Goal: Check status: Check status

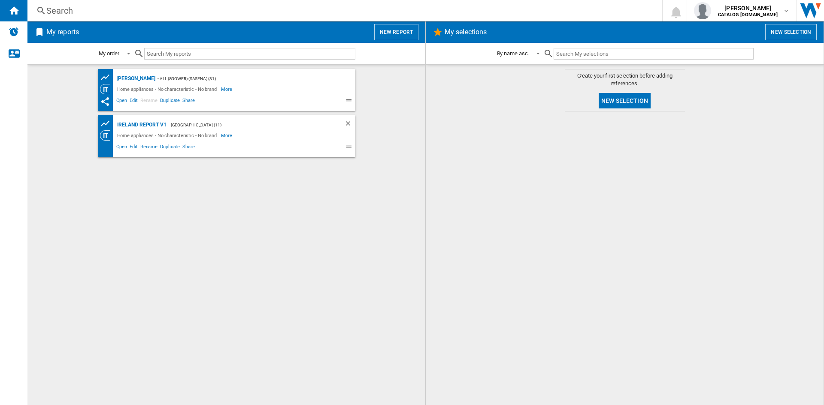
click at [59, 9] on div "Search" at bounding box center [342, 11] width 593 height 12
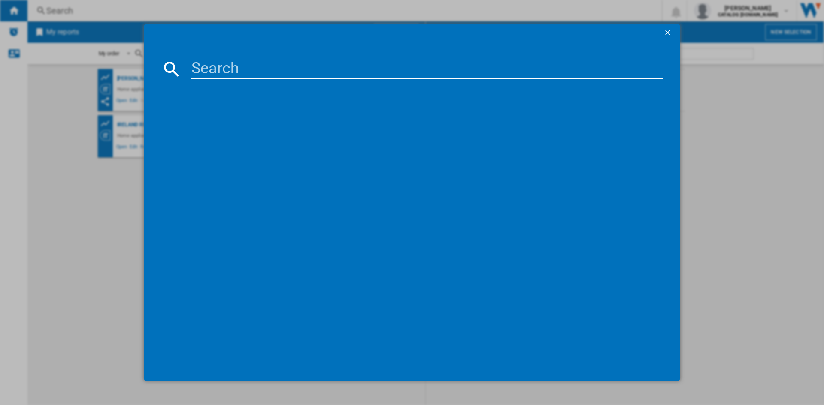
click at [222, 67] on input at bounding box center [426, 69] width 472 height 21
paste input "B5T41024IW"
type input "B5T41024IW"
click at [229, 122] on div "BEKO B5T41024IW WHITE" at bounding box center [417, 125] width 463 height 9
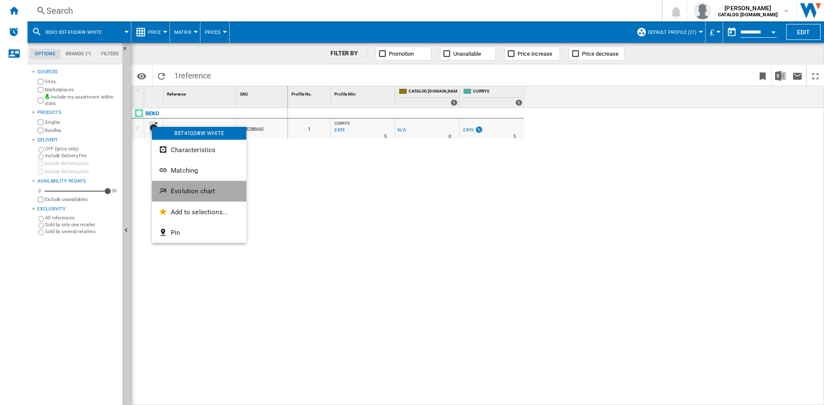
click at [205, 195] on span "Evolution chart" at bounding box center [193, 191] width 44 height 8
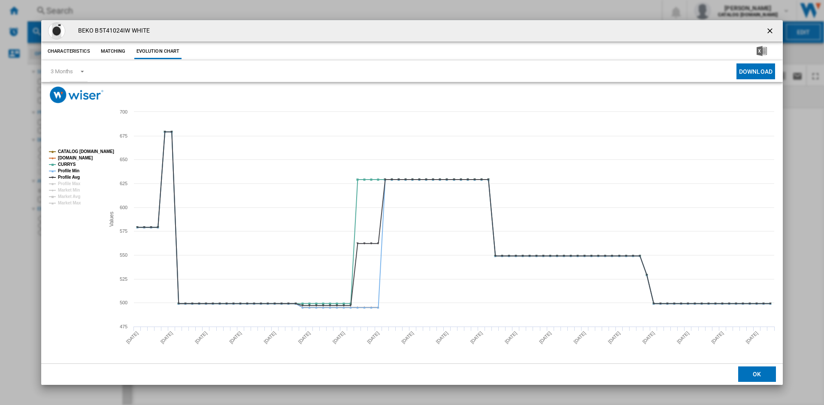
click at [772, 28] on ng-md-icon "getI18NText('BUTTONS.CLOSE_DIALOG')" at bounding box center [770, 32] width 10 height 10
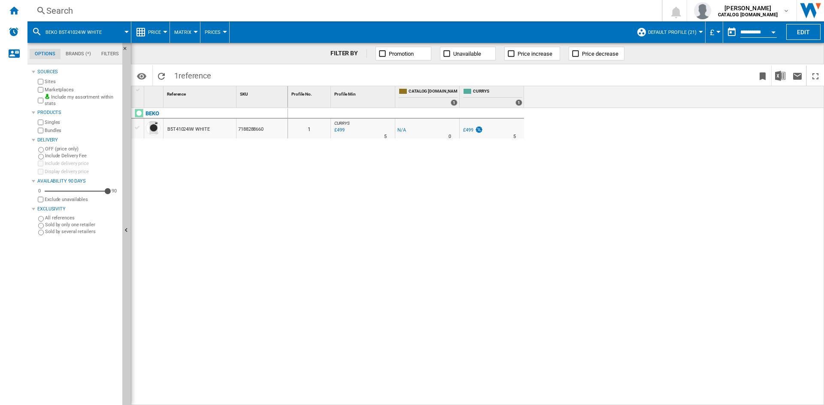
click at [54, 10] on div "Search" at bounding box center [342, 11] width 593 height 12
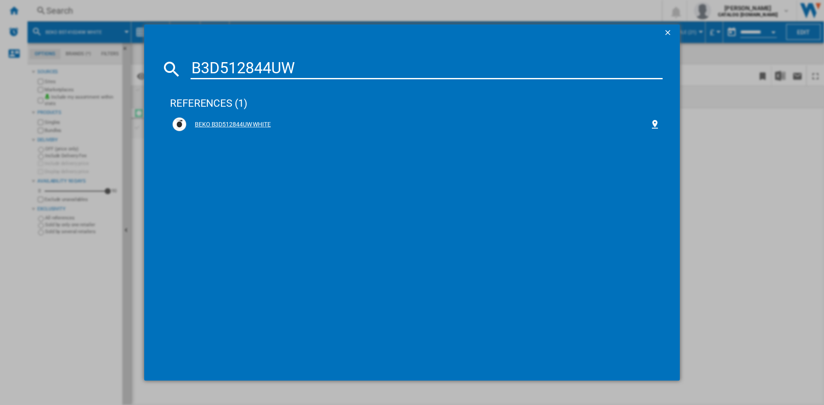
type input "B3D512844UW"
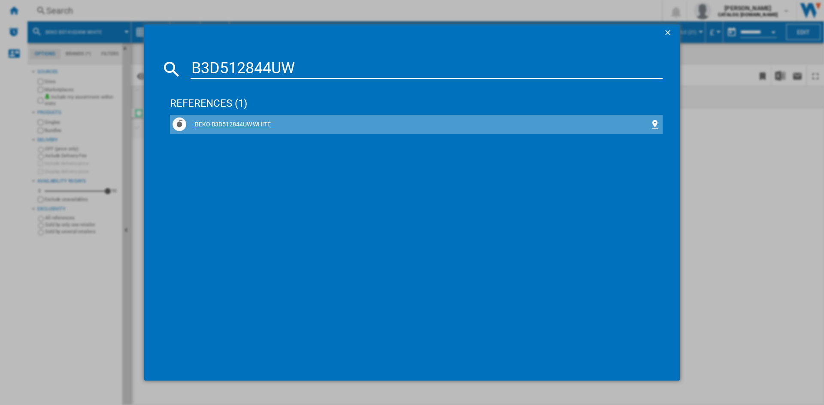
click at [226, 122] on div "BEKO B3D512844UW WHITE" at bounding box center [417, 125] width 463 height 9
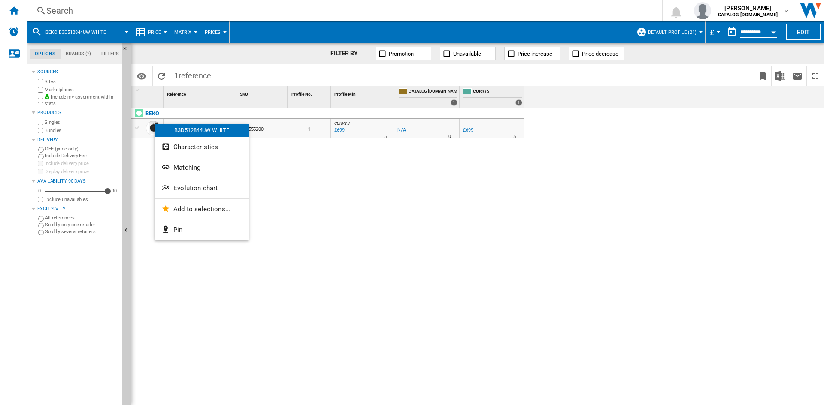
click at [212, 191] on span "Evolution chart" at bounding box center [195, 188] width 44 height 8
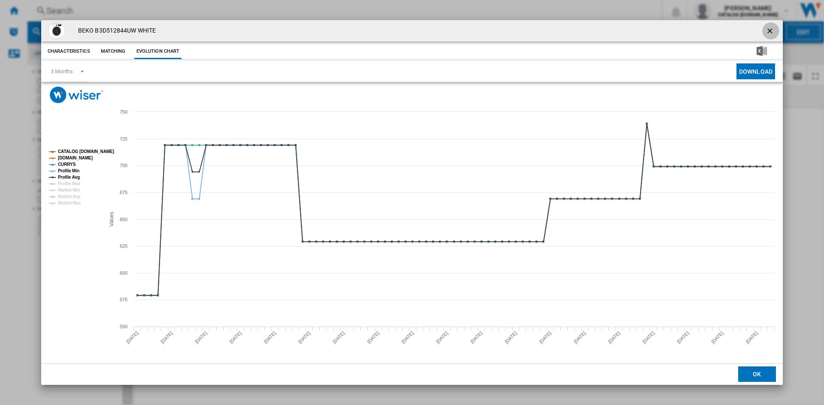
click at [771, 27] on ng-md-icon "getI18NText('BUTTONS.CLOSE_DIALOG')" at bounding box center [770, 32] width 10 height 10
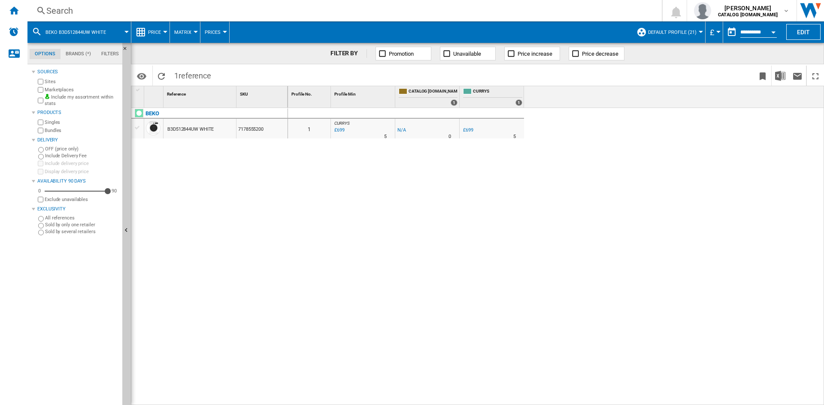
click at [76, 10] on div "Search" at bounding box center [342, 11] width 593 height 12
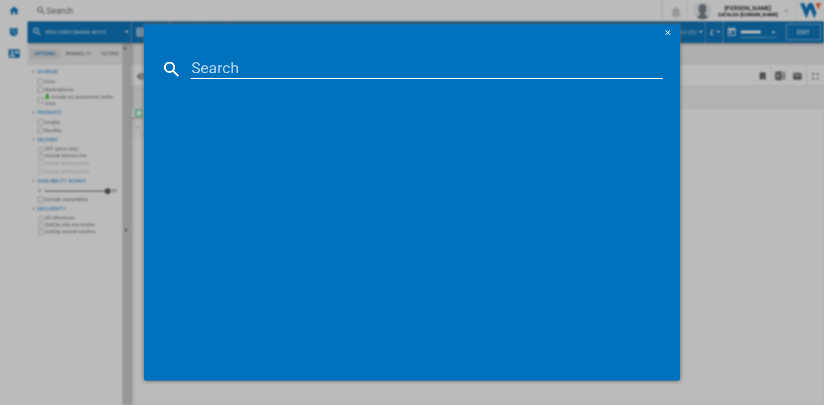
paste input "DIN15X20"
type input "DIN15X20"
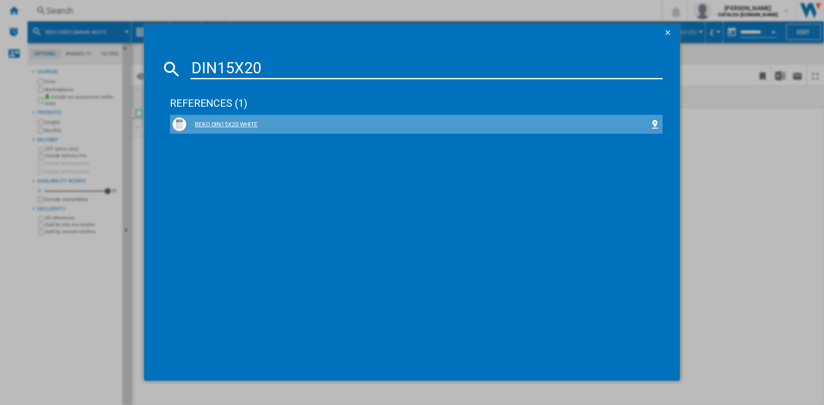
click at [211, 120] on div "BEKO DIN15X20 WHITE" at bounding box center [415, 125] width 487 height 14
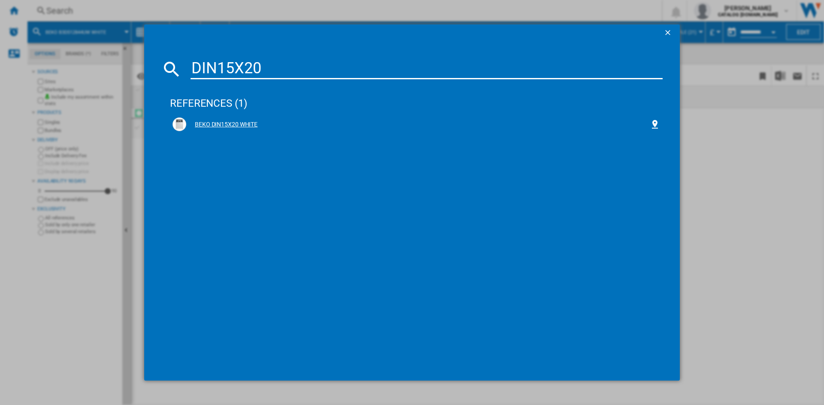
click at [218, 122] on div "BEKO DIN15X20 WHITE" at bounding box center [417, 125] width 463 height 9
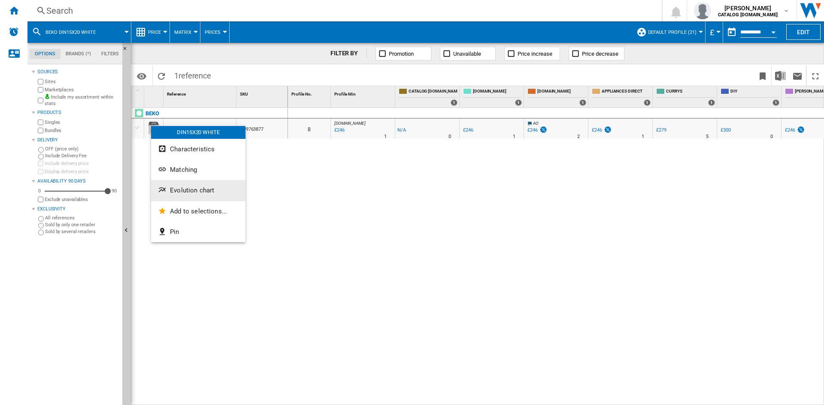
click at [196, 190] on span "Evolution chart" at bounding box center [192, 191] width 44 height 8
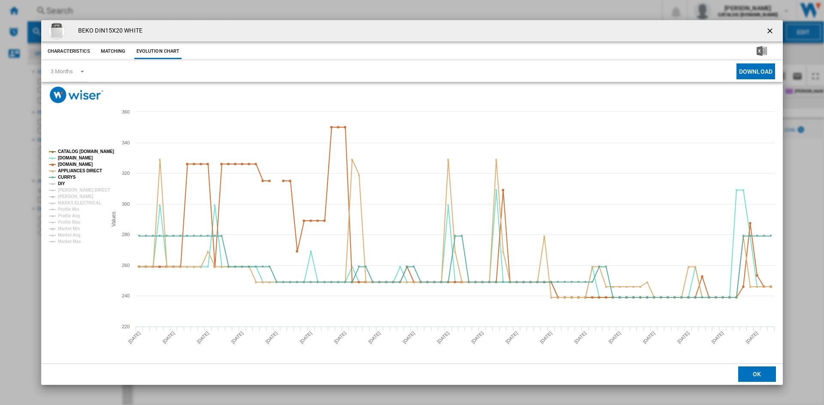
click at [61, 184] on tspan "DIY" at bounding box center [61, 183] width 7 height 5
click at [74, 192] on tspan "[PERSON_NAME] DIRECT" at bounding box center [84, 190] width 52 height 5
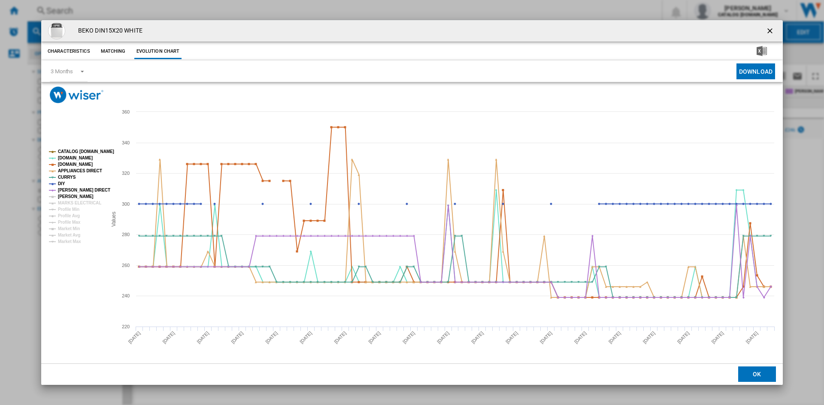
click at [74, 197] on tspan "[PERSON_NAME]" at bounding box center [76, 196] width 36 height 5
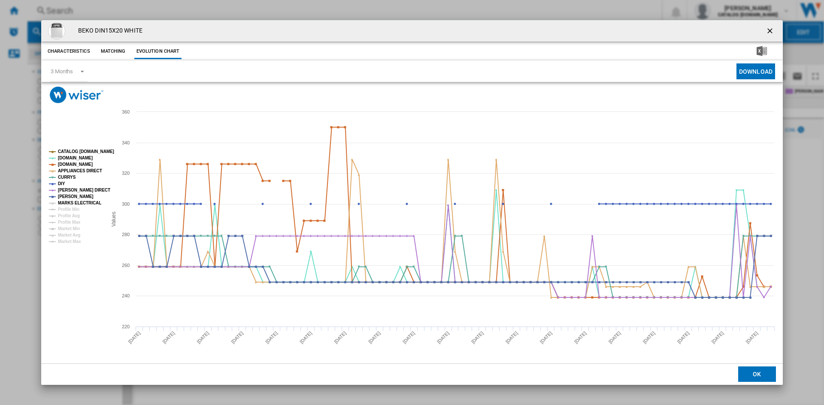
click at [76, 204] on tspan "MARKS ELECTRICAL" at bounding box center [79, 203] width 43 height 5
